Goal: Find specific page/section: Find specific page/section

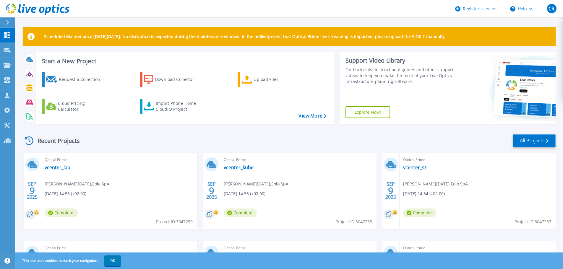
click at [528, 140] on link "All Projects" at bounding box center [534, 140] width 43 height 13
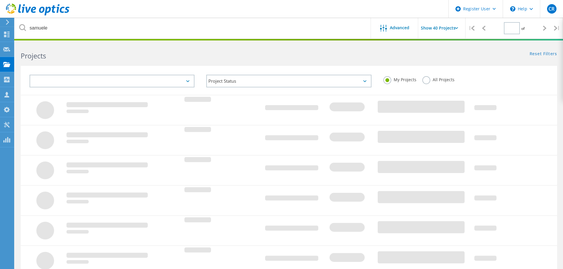
type input "1"
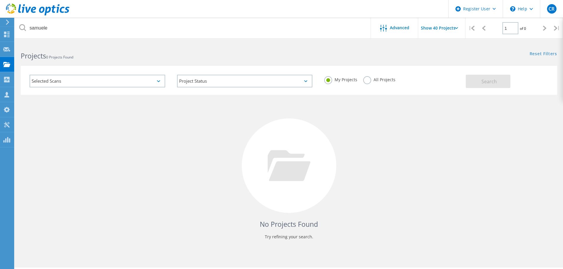
click at [367, 79] on label "All Projects" at bounding box center [379, 79] width 32 height 6
click at [0, 0] on input "All Projects" at bounding box center [0, 0] width 0 height 0
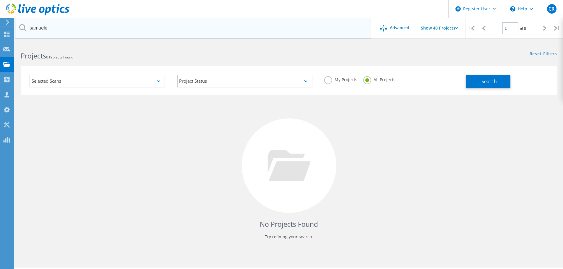
click at [63, 29] on input "samuele" at bounding box center [193, 28] width 357 height 21
type input "s"
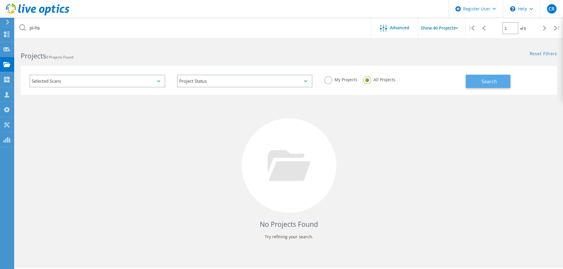
click at [486, 82] on span "Search" at bounding box center [489, 81] width 15 height 7
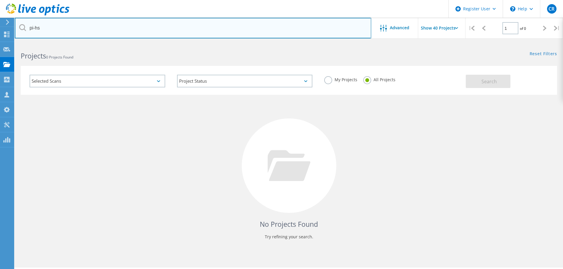
click at [59, 30] on input "pi-hs" at bounding box center [193, 28] width 357 height 21
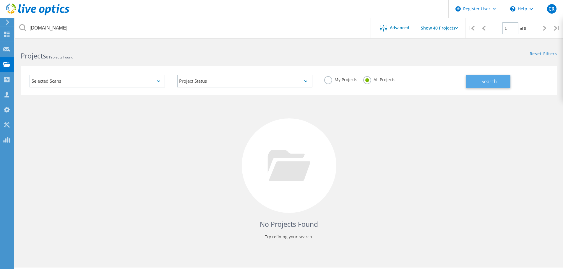
click at [481, 80] on button "Search" at bounding box center [488, 81] width 45 height 13
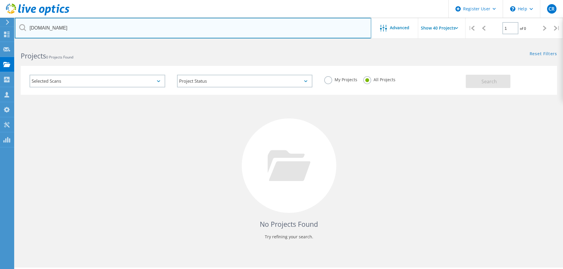
click at [75, 27] on input "pi-hs-01.dc.ngi.it" at bounding box center [193, 28] width 357 height 21
type input "p"
drag, startPoint x: 47, startPoint y: 26, endPoint x: 16, endPoint y: 28, distance: 30.8
click at [16, 28] on input "ngi.it" at bounding box center [193, 28] width 357 height 21
drag, startPoint x: 82, startPoint y: 27, endPoint x: 24, endPoint y: 18, distance: 59.0
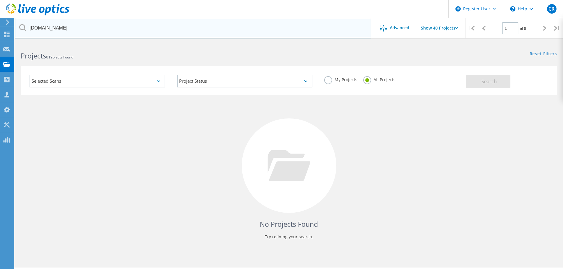
click at [24, 18] on input "tpocenter.eololab.it" at bounding box center [193, 28] width 357 height 21
type input "eolo"
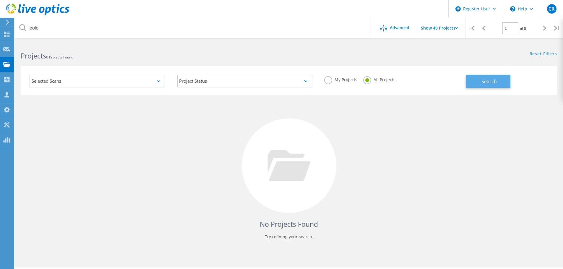
click at [480, 81] on button "Search" at bounding box center [488, 81] width 45 height 13
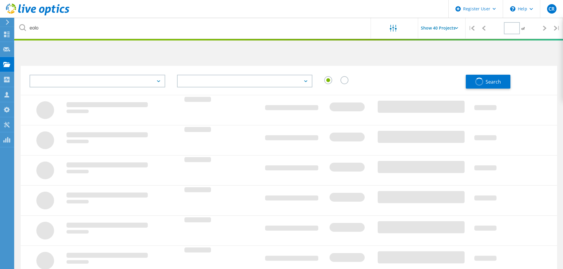
type input "1"
